Goal: Task Accomplishment & Management: Manage account settings

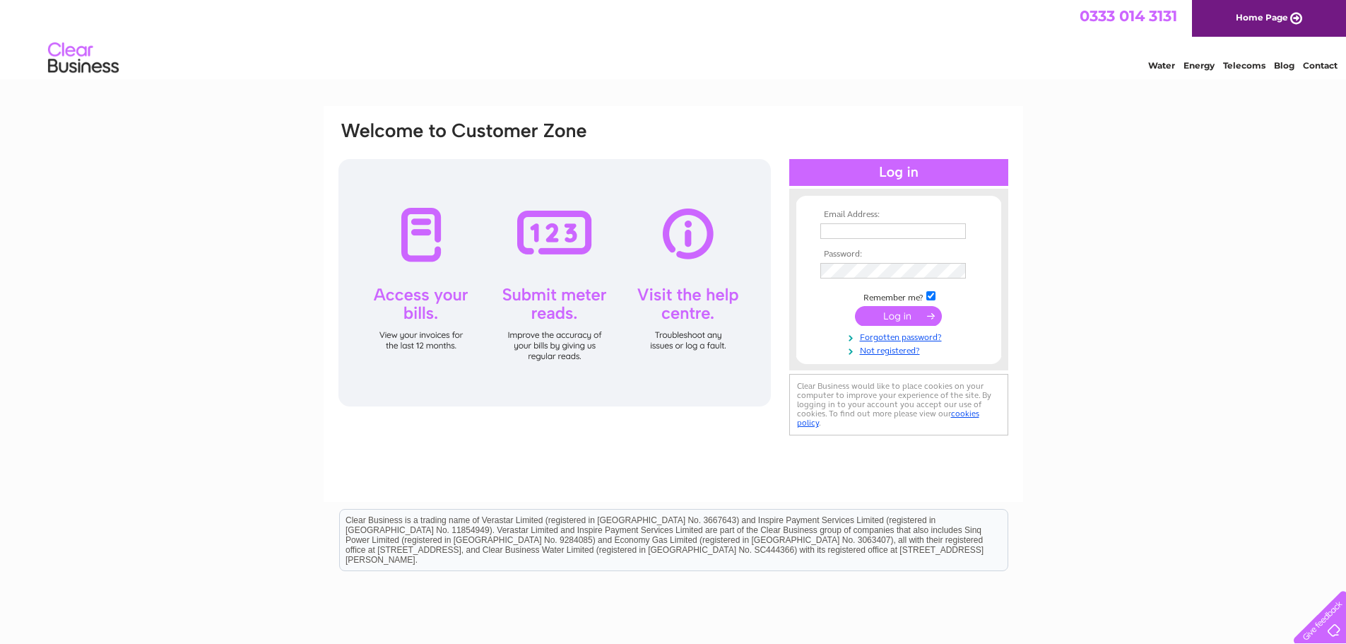
type input "rachelwad@btinternet.com"
click at [900, 318] on input "submit" at bounding box center [898, 316] width 87 height 20
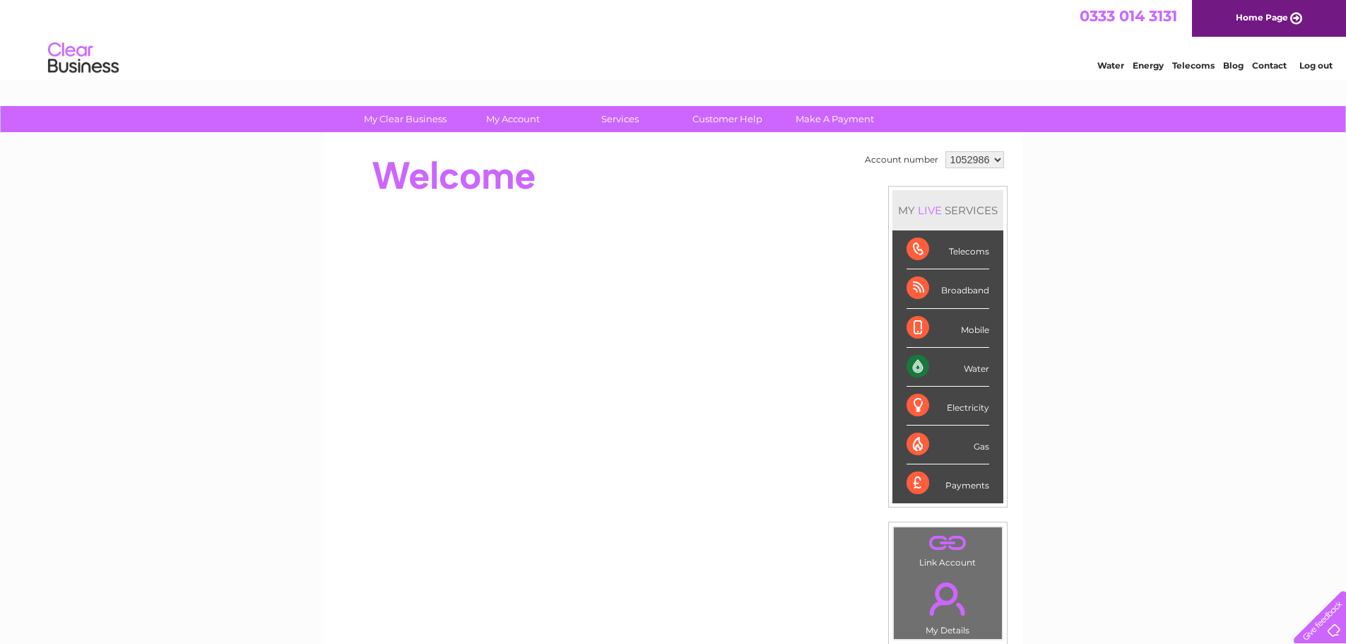
scroll to position [155, 0]
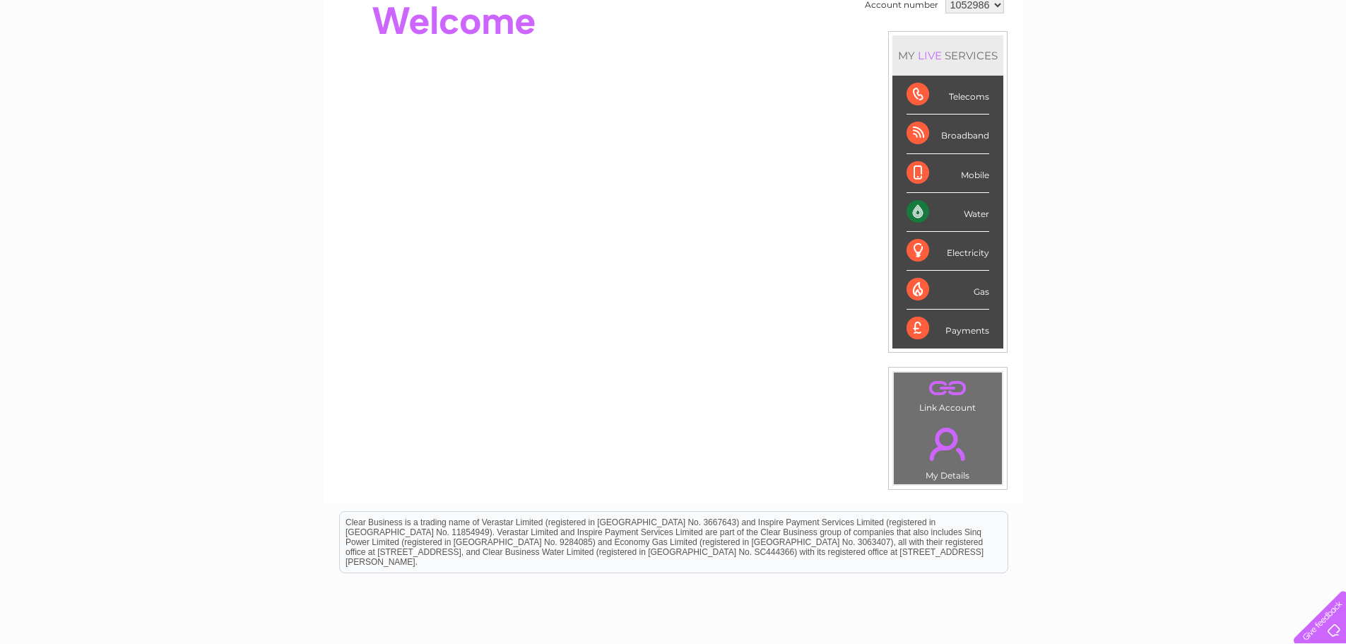
click at [953, 206] on div "Water" at bounding box center [948, 212] width 83 height 39
click at [920, 211] on div "Water" at bounding box center [948, 212] width 83 height 39
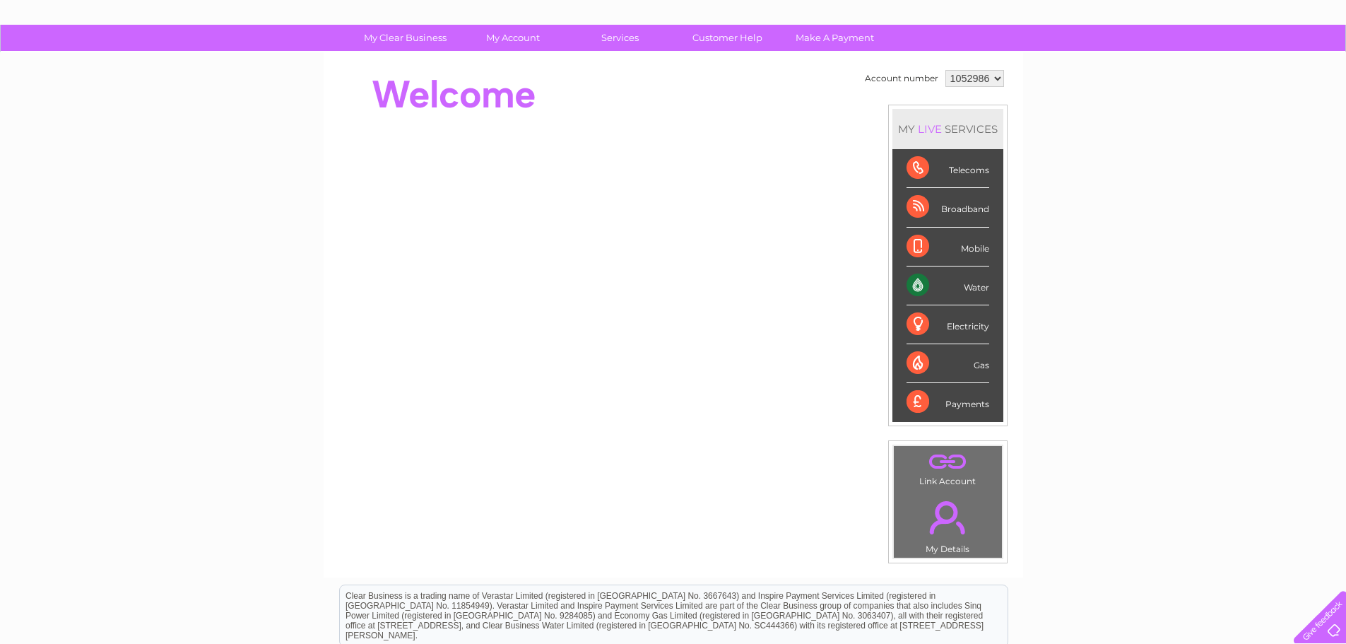
scroll to position [42, 0]
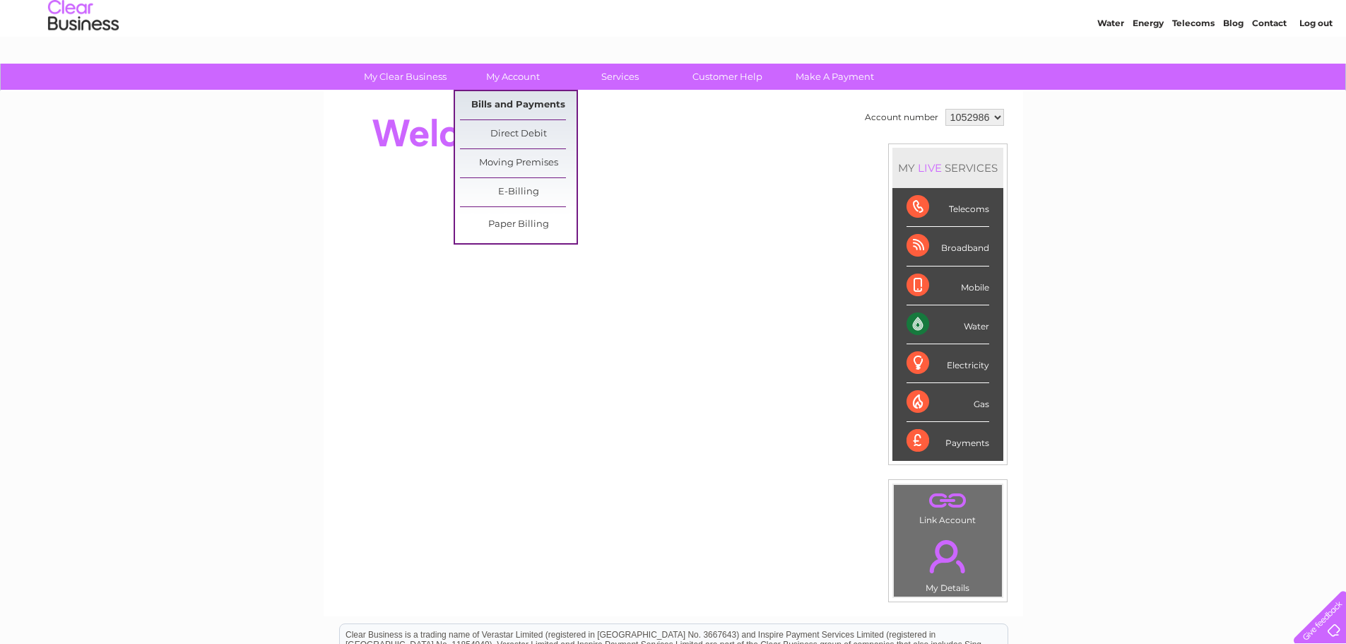
click at [495, 105] on link "Bills and Payments" at bounding box center [518, 105] width 117 height 28
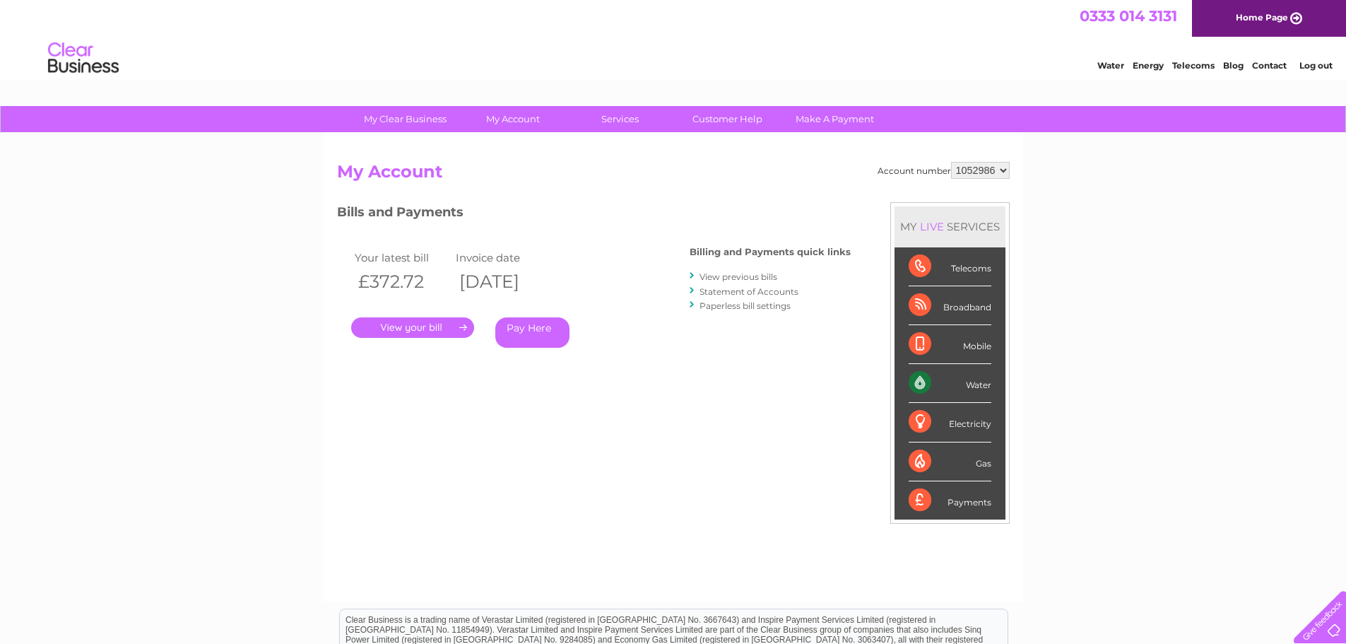
click at [438, 327] on link "." at bounding box center [412, 327] width 123 height 20
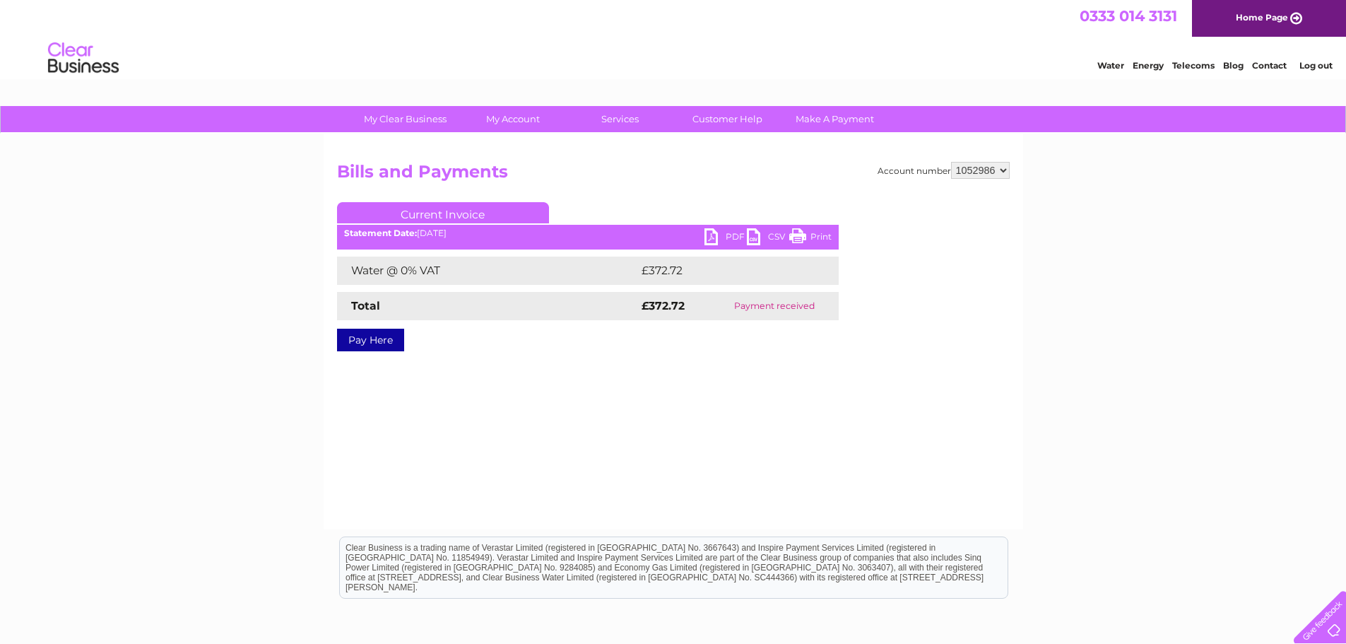
click at [813, 235] on link "Print" at bounding box center [811, 238] width 42 height 20
click at [708, 233] on link "PDF" at bounding box center [726, 238] width 42 height 20
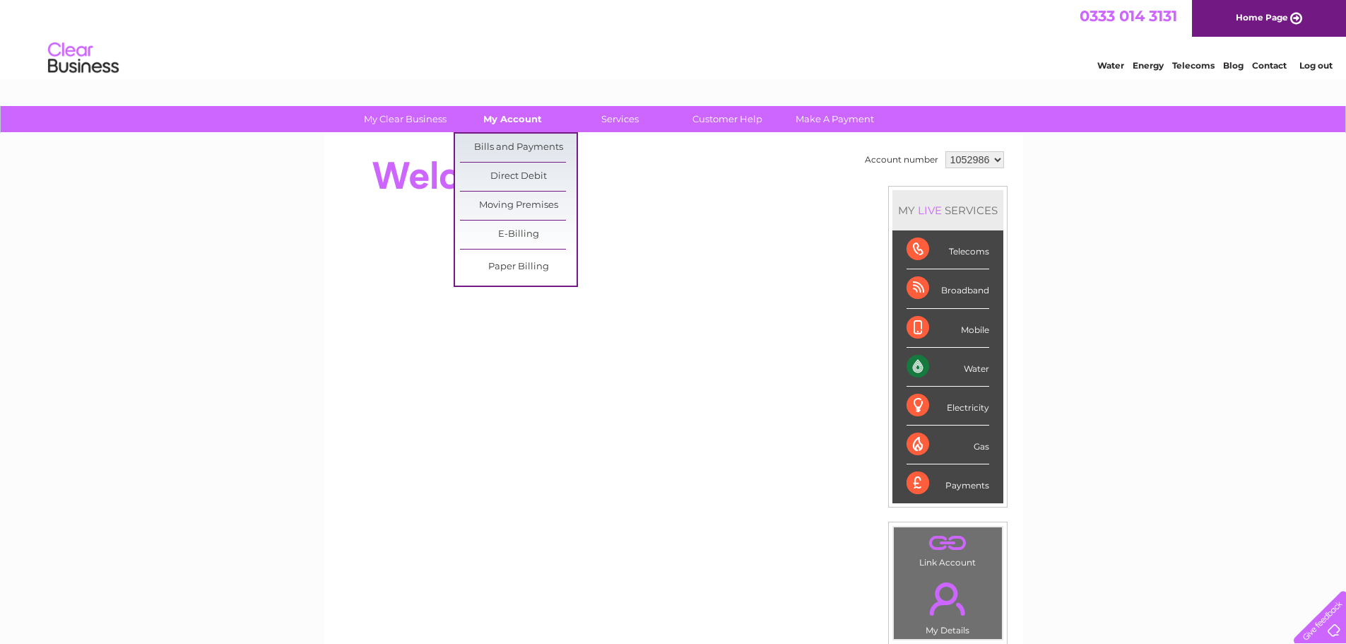
click at [499, 126] on link "My Account" at bounding box center [512, 119] width 117 height 26
click at [495, 147] on link "Bills and Payments" at bounding box center [518, 148] width 117 height 28
